Goal: Information Seeking & Learning: Stay updated

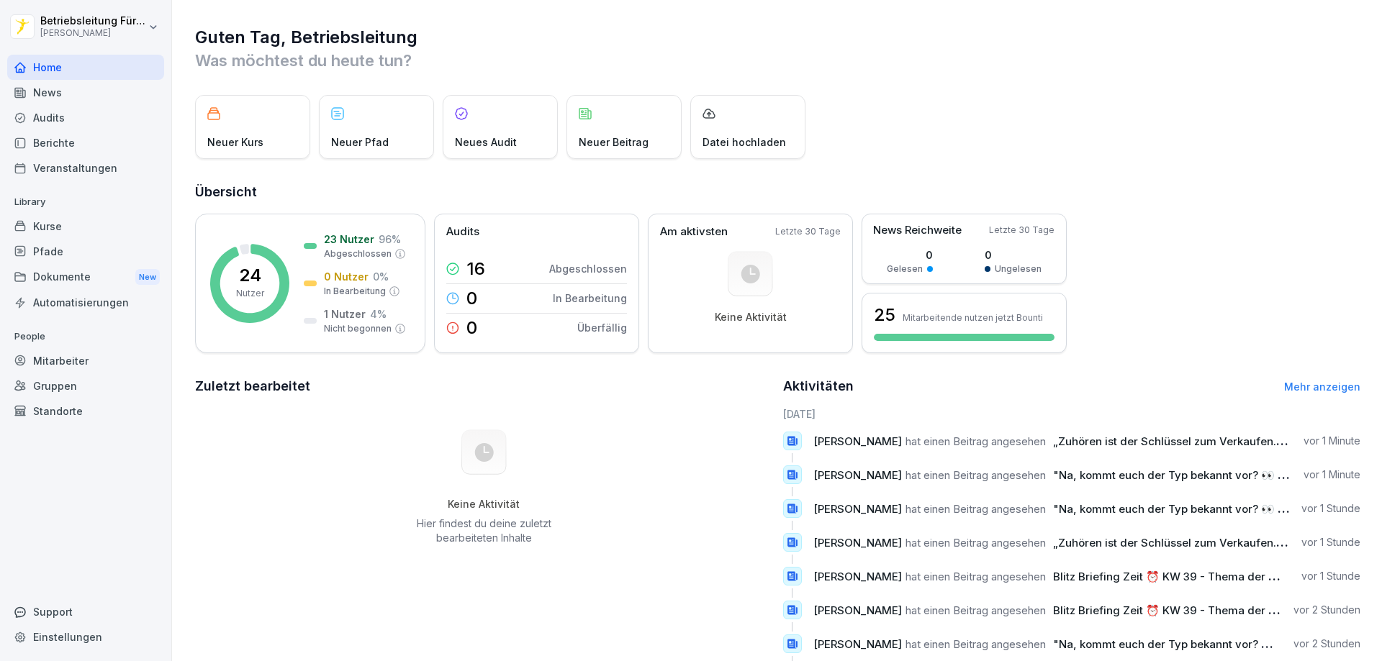
click at [68, 278] on div "Dokumente New" at bounding box center [85, 277] width 157 height 27
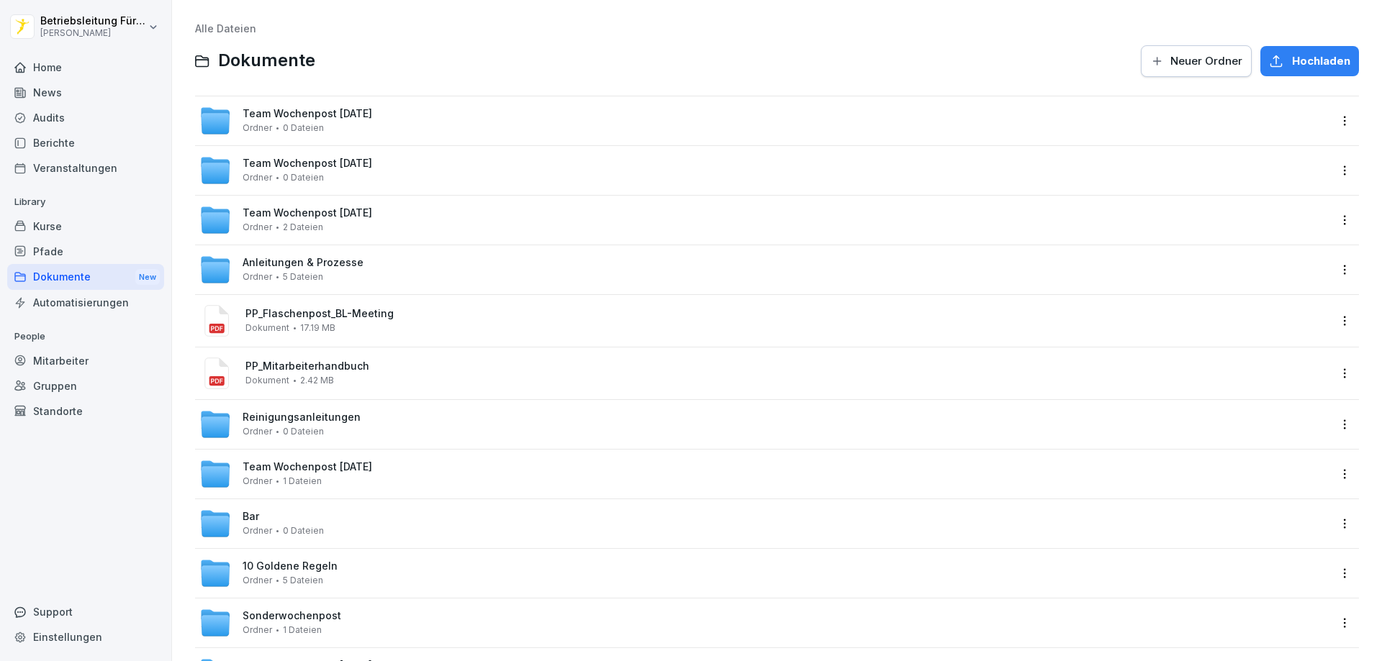
click at [71, 67] on div "Home" at bounding box center [85, 67] width 157 height 25
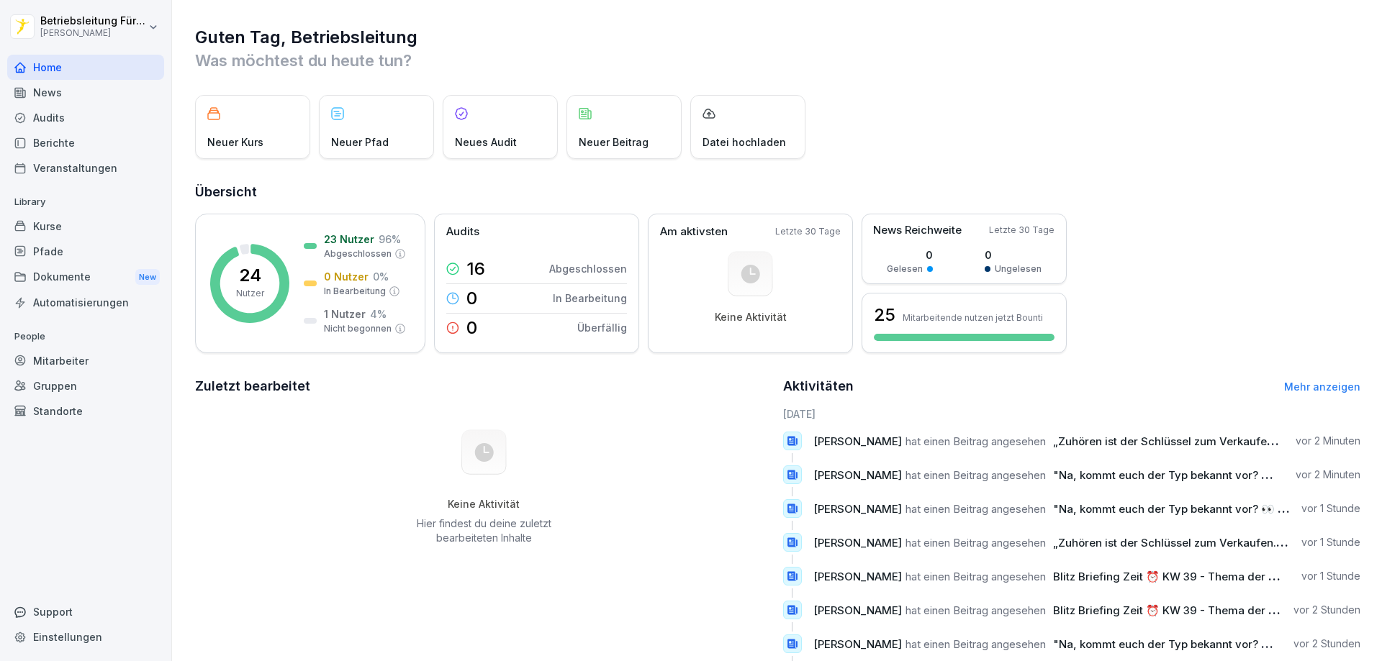
click at [93, 94] on div "News" at bounding box center [85, 92] width 157 height 25
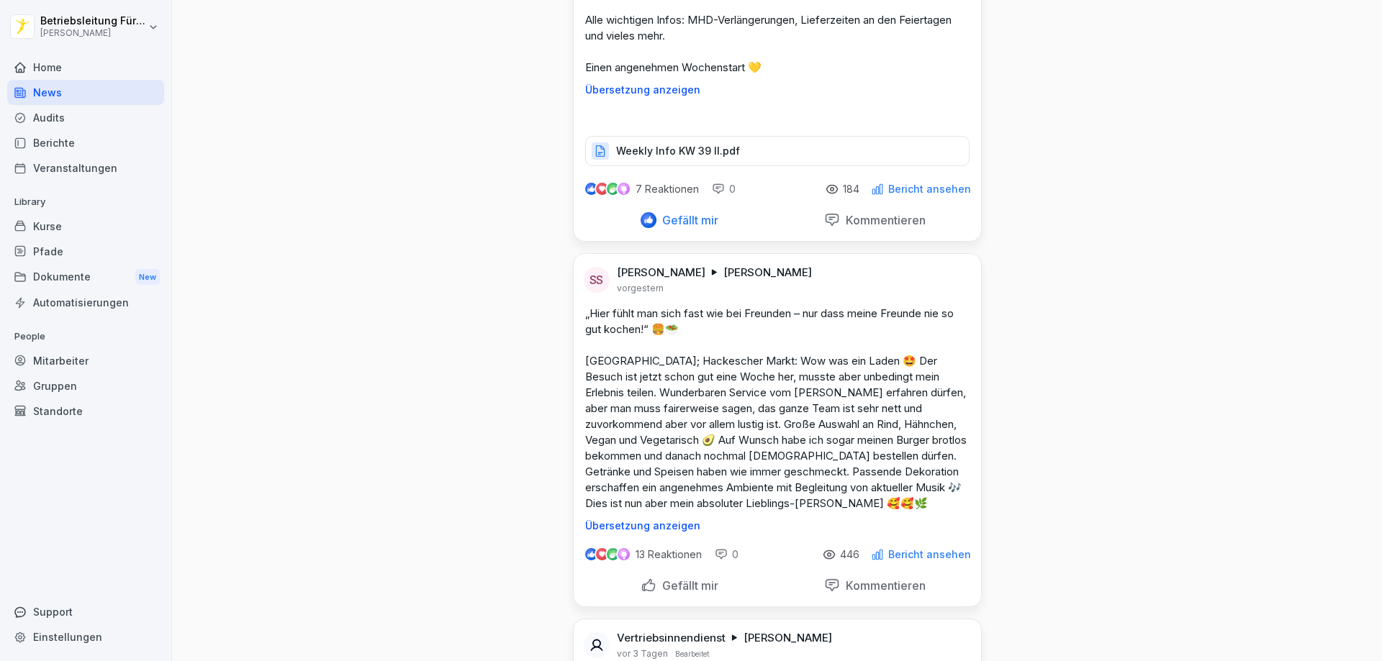
scroll to position [2087, 0]
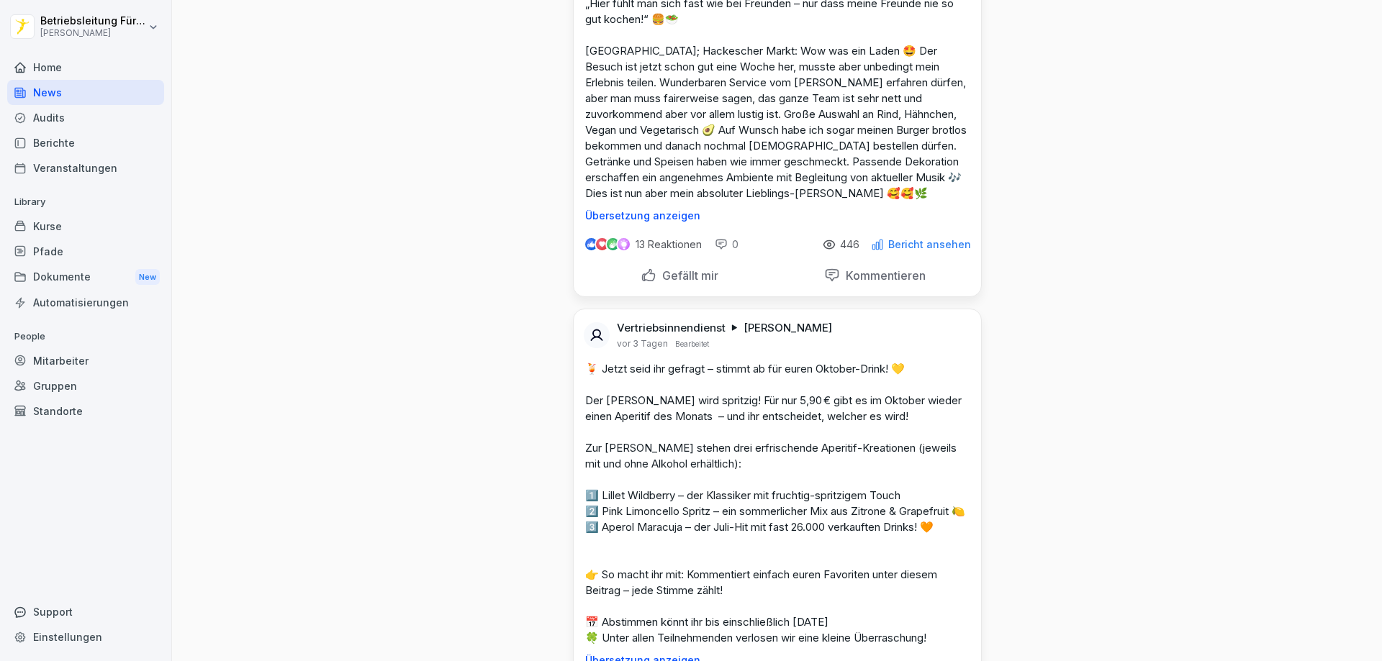
scroll to position [2447, 0]
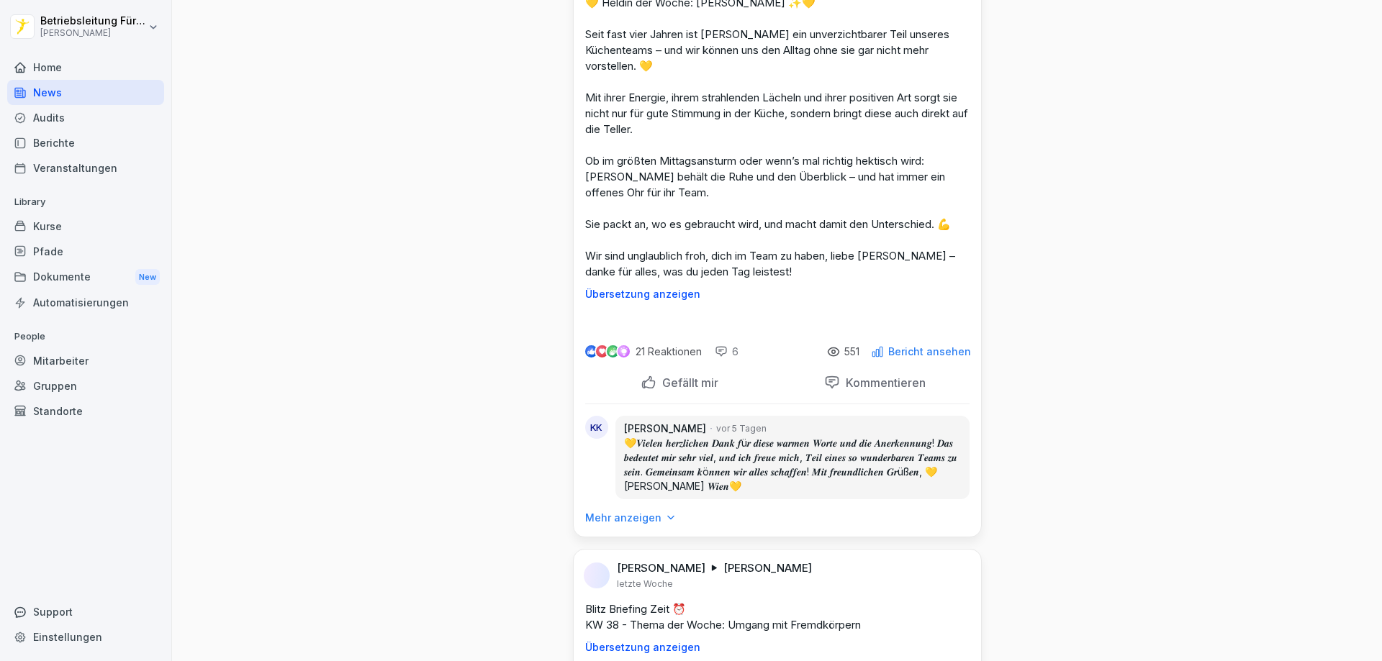
scroll to position [5757, 0]
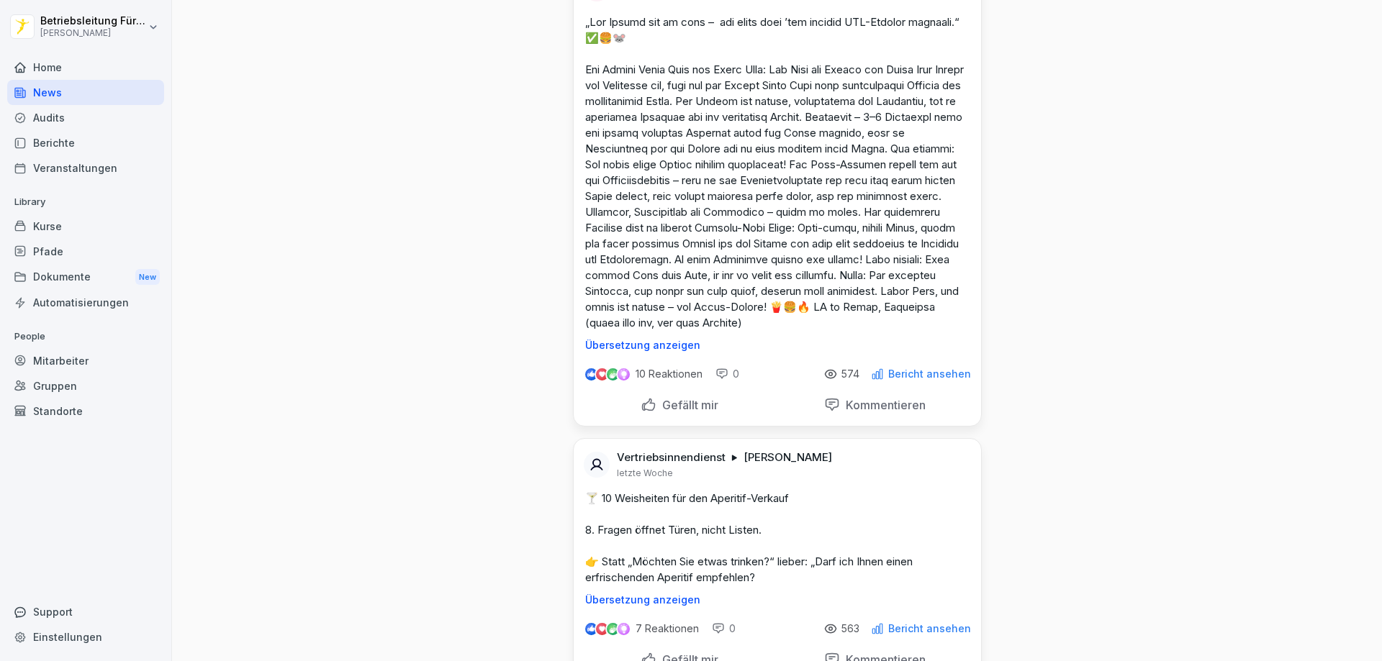
scroll to position [8203, 0]
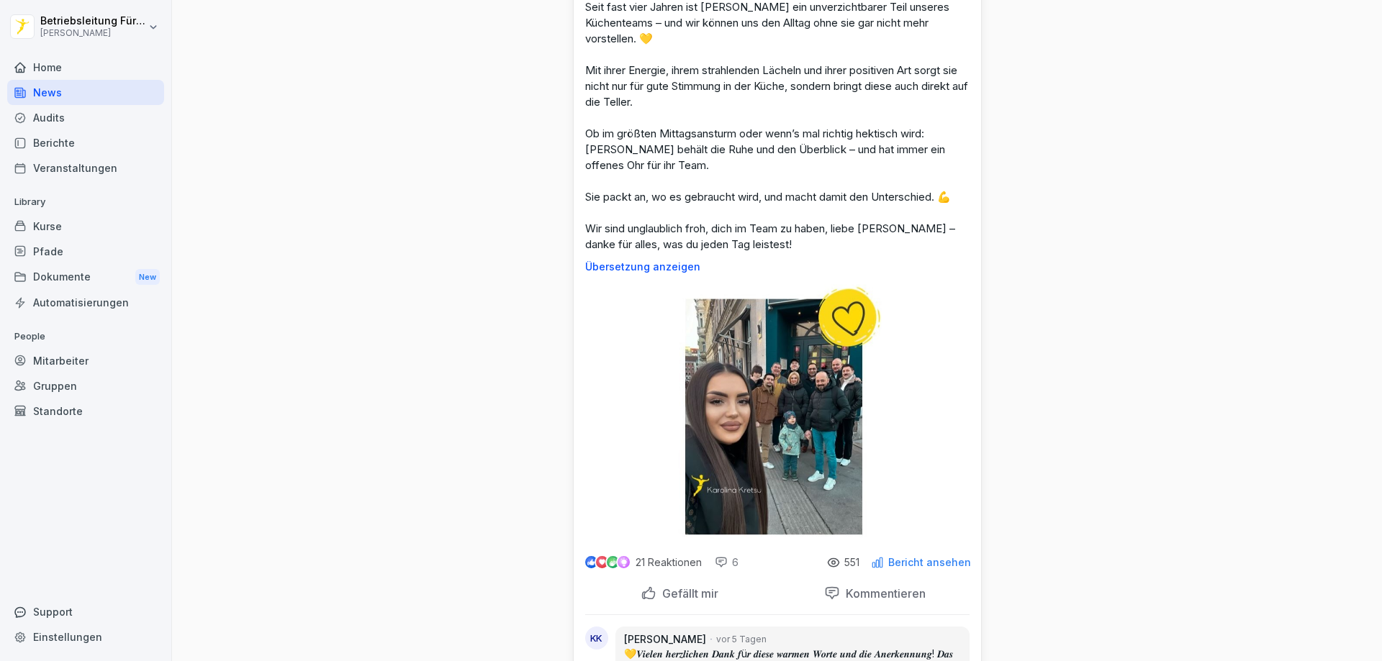
scroll to position [5757, 0]
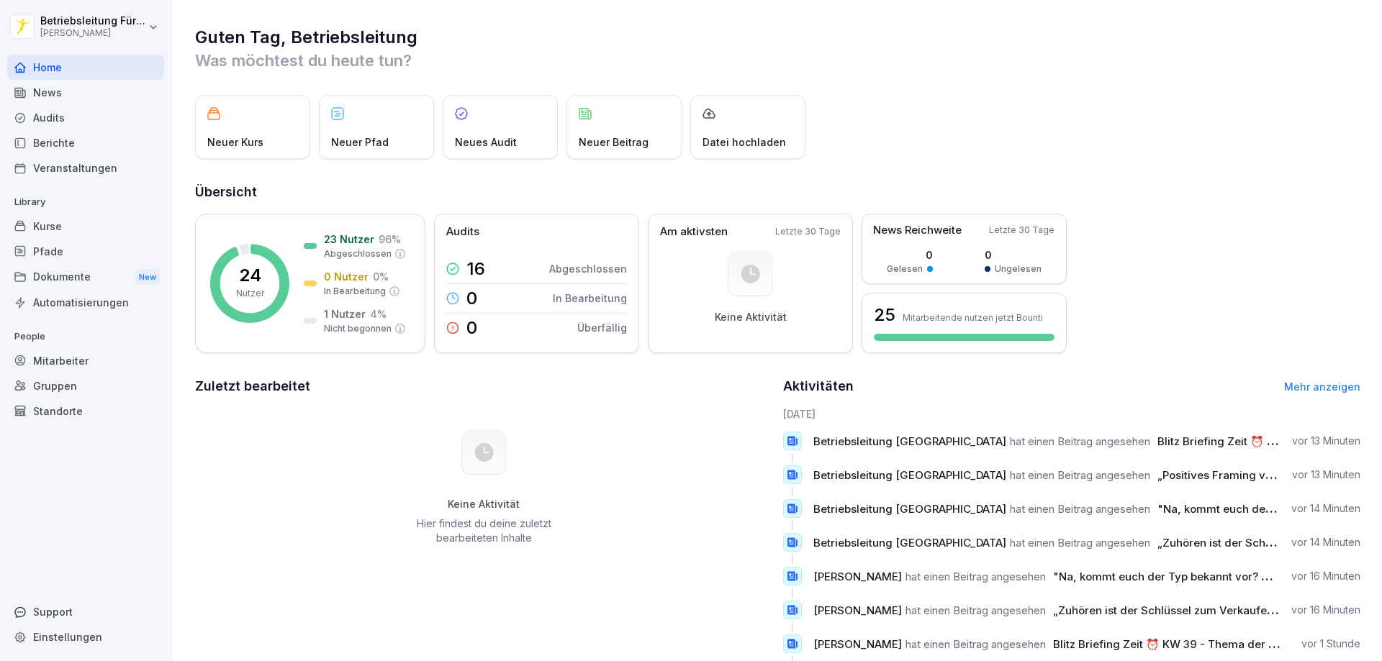
click at [73, 278] on div "Dokumente New" at bounding box center [85, 277] width 157 height 27
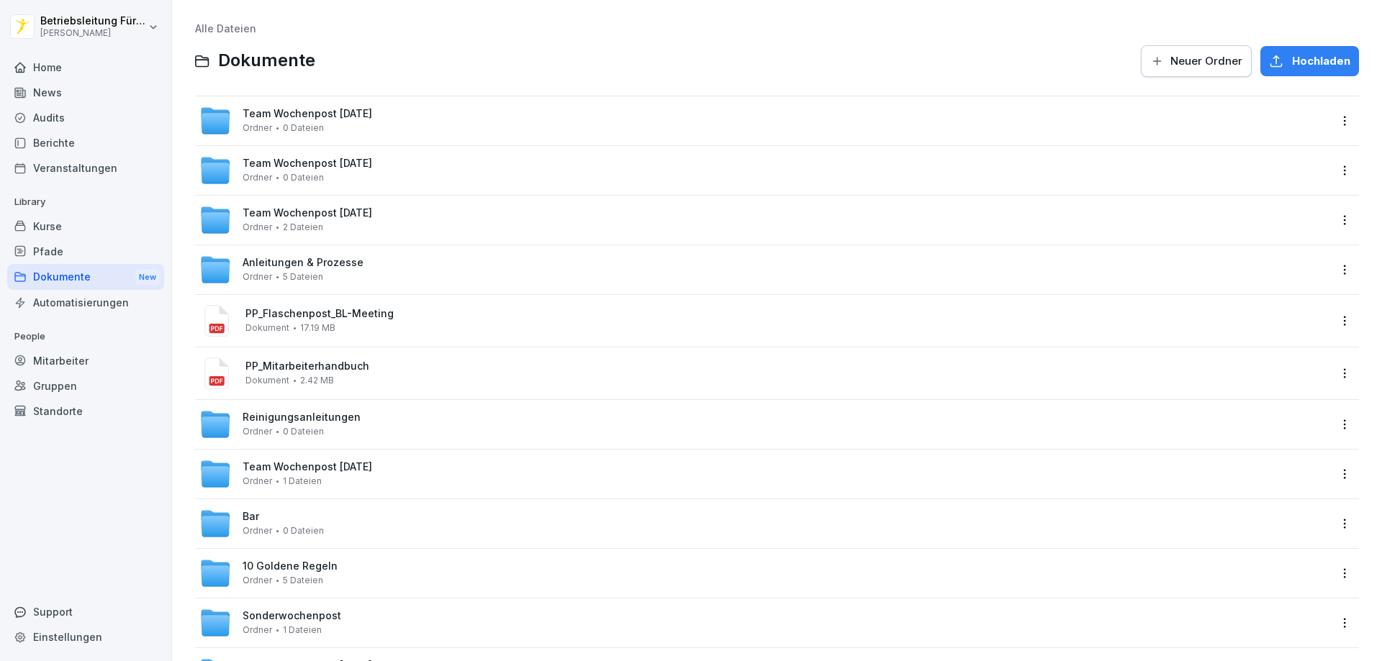
click at [50, 99] on div "News" at bounding box center [85, 92] width 157 height 25
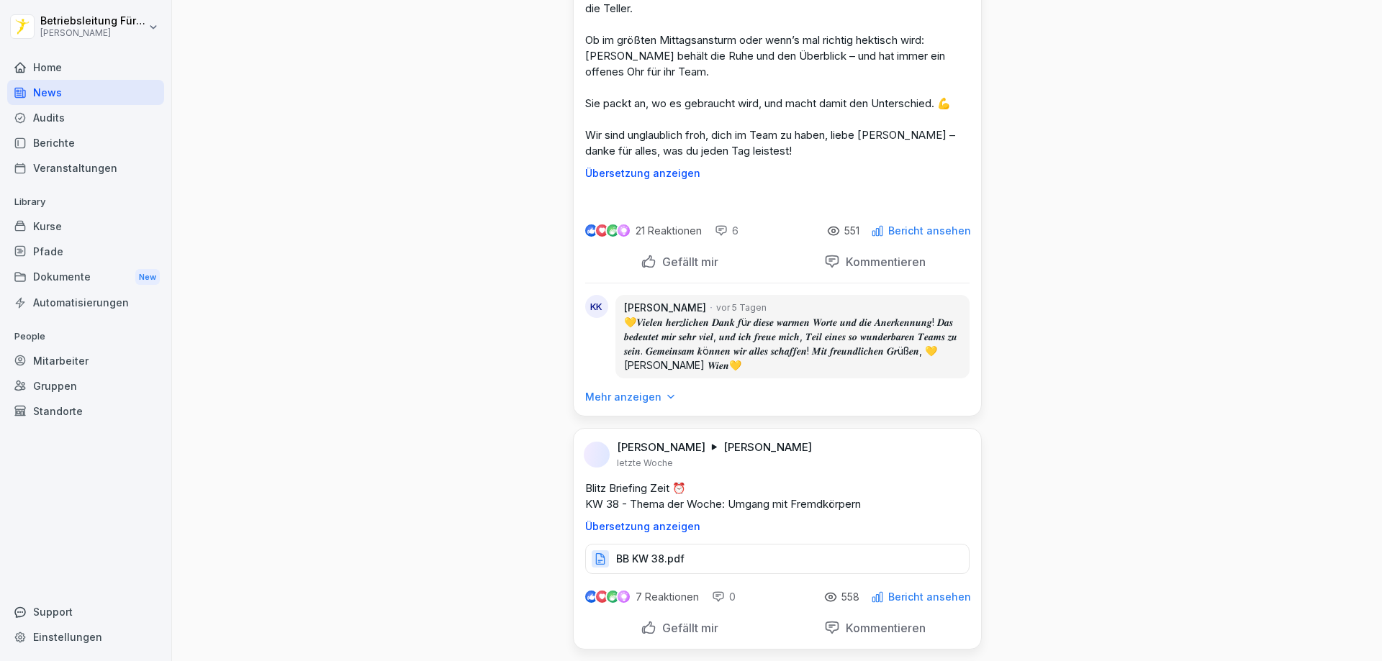
scroll to position [5972, 0]
